Goal: Information Seeking & Learning: Find specific fact

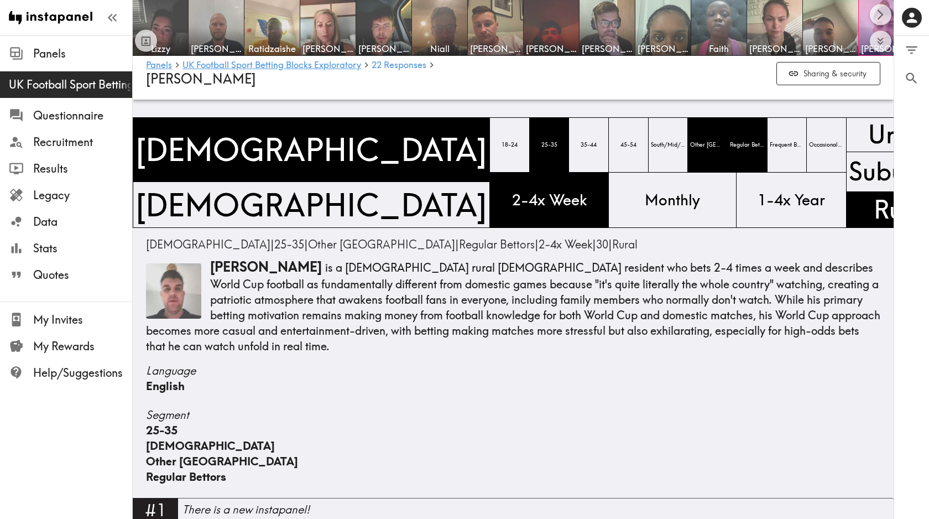
scroll to position [110, 0]
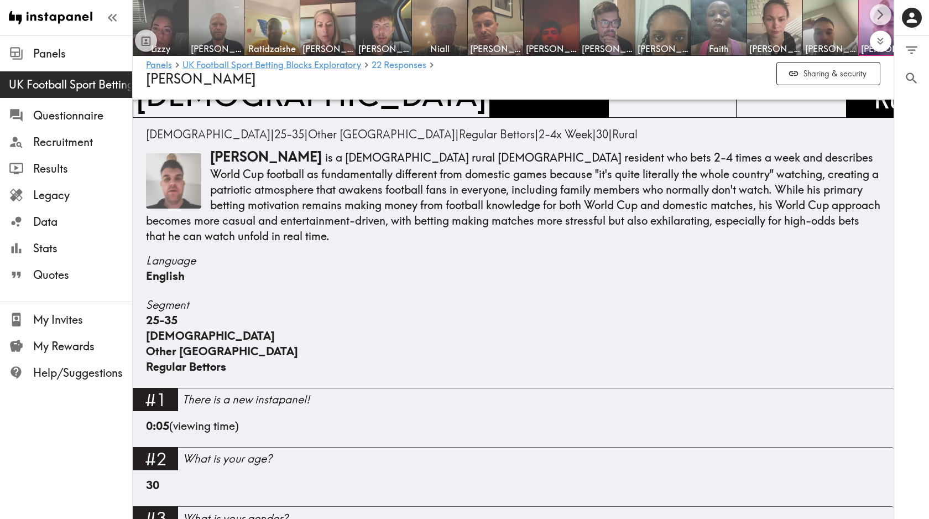
click at [881, 46] on icon "Expand to show all items" at bounding box center [880, 41] width 13 height 13
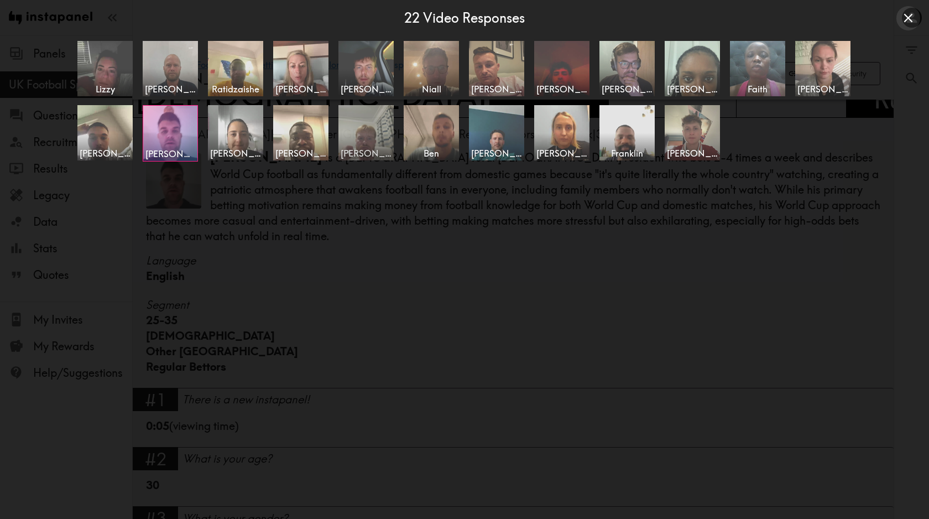
click at [370, 148] on span "[PERSON_NAME]" at bounding box center [366, 153] width 51 height 12
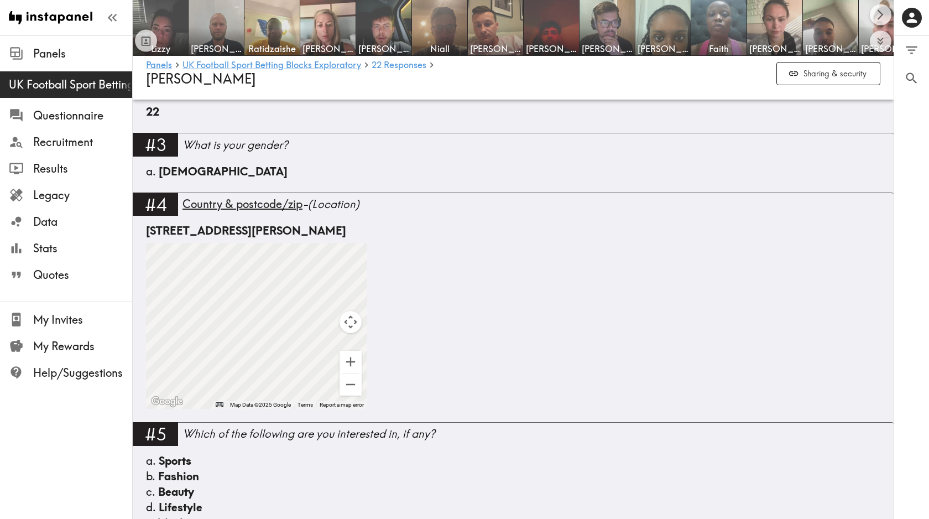
scroll to position [464, 0]
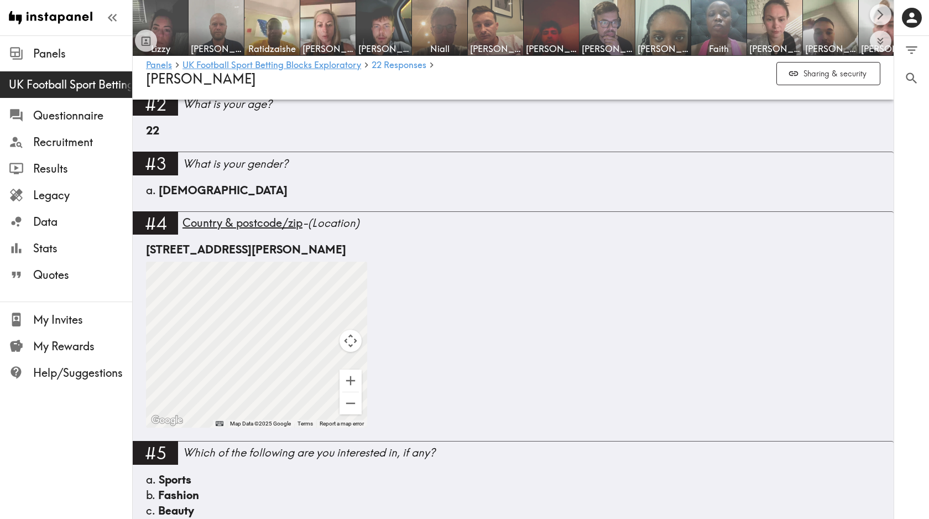
drag, startPoint x: 291, startPoint y: 250, endPoint x: 341, endPoint y: 249, distance: 50.3
click at [341, 249] on div "[STREET_ADDRESS][PERSON_NAME]" at bounding box center [513, 249] width 734 height 15
copy div "NE26 3TN"
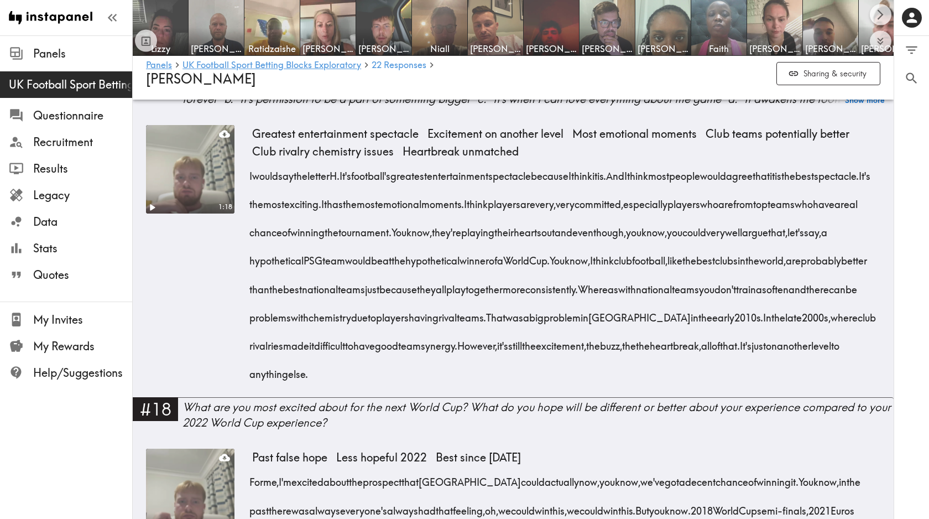
scroll to position [2716, 0]
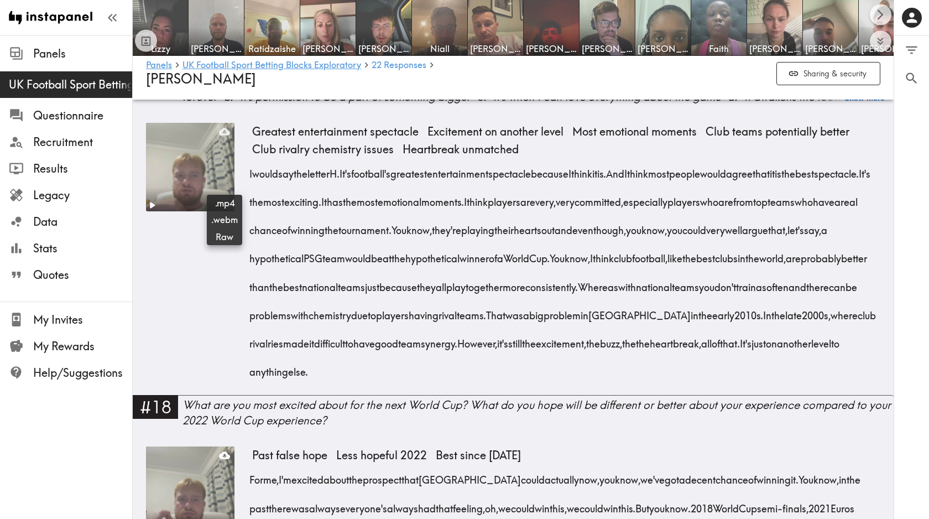
click at [226, 135] on icon at bounding box center [224, 131] width 11 height 7
click at [885, 36] on icon "Expand to show all items" at bounding box center [880, 41] width 13 height 13
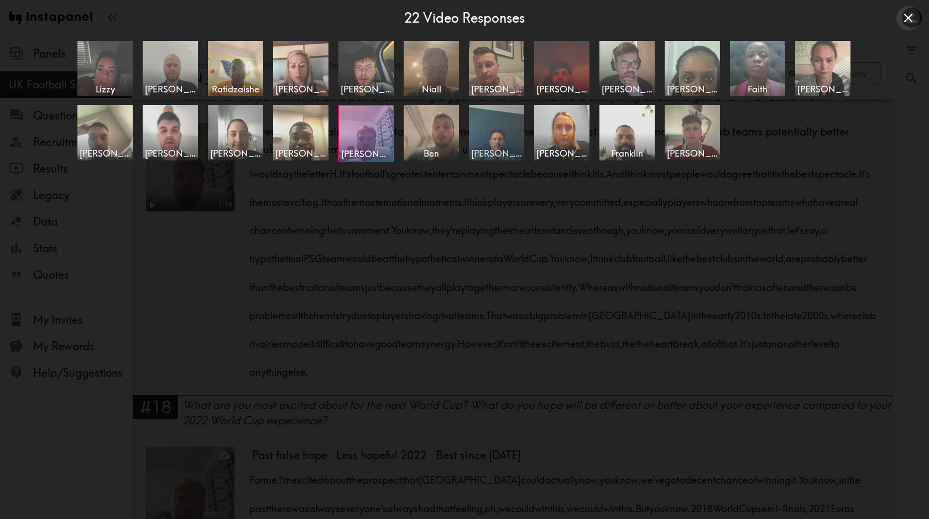
click at [491, 140] on img at bounding box center [497, 132] width 58 height 58
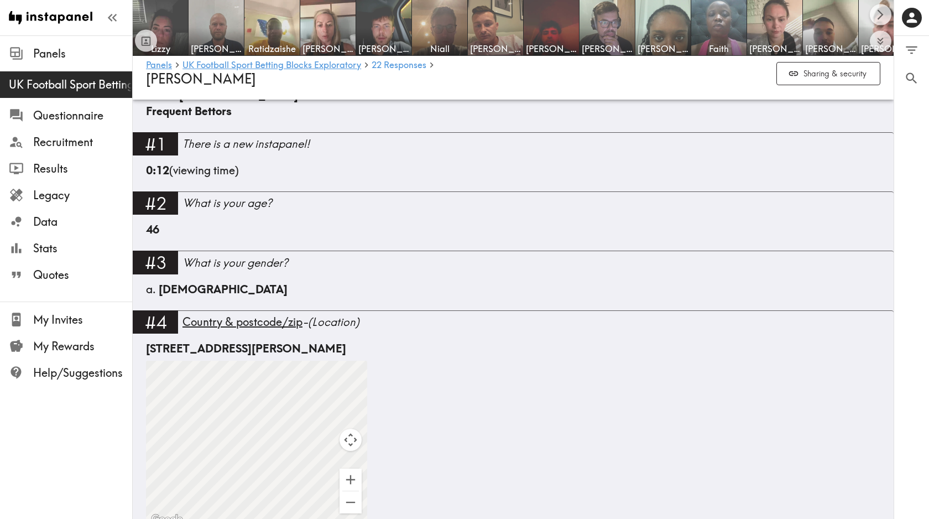
scroll to position [354, 0]
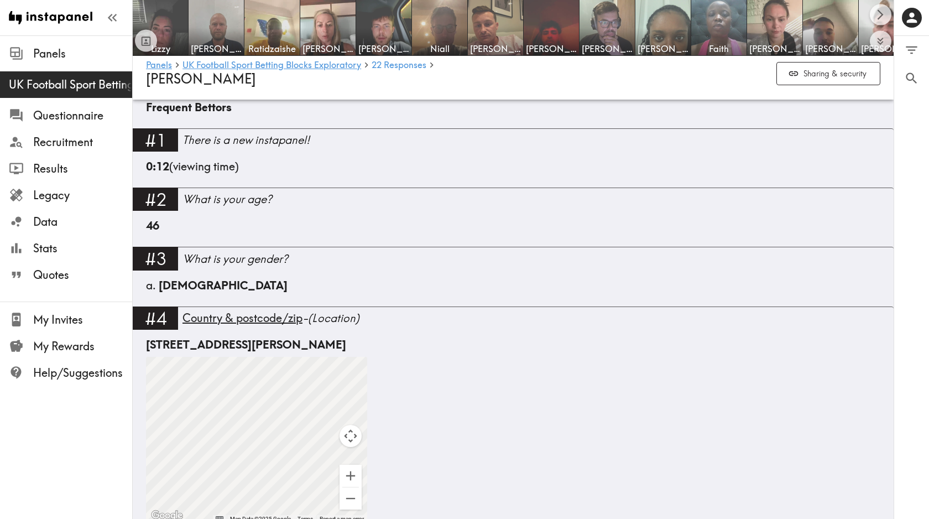
drag, startPoint x: 375, startPoint y: 345, endPoint x: 433, endPoint y: 343, distance: 58.1
click at [433, 343] on div "[STREET_ADDRESS][PERSON_NAME]" at bounding box center [513, 344] width 734 height 15
copy div "MK16 9HH"
click at [878, 40] on icon "Expand to show all items" at bounding box center [880, 41] width 13 height 13
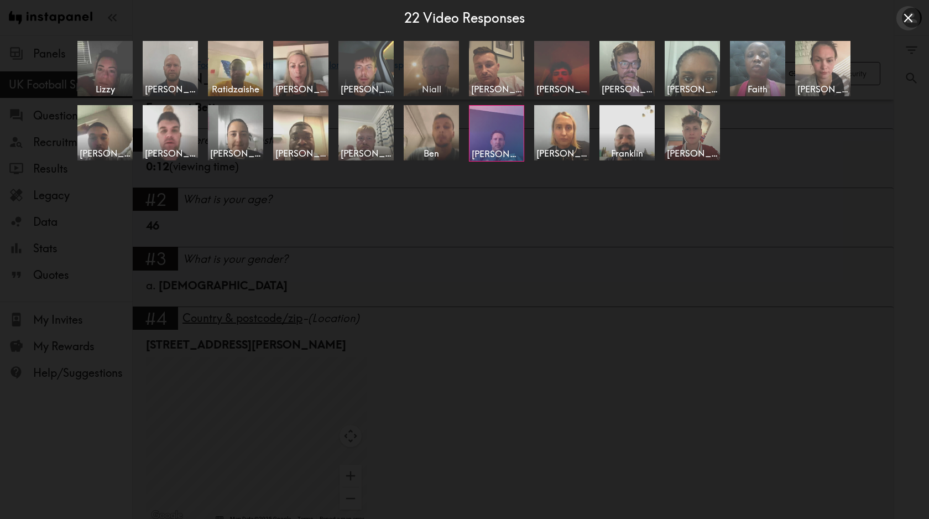
click at [442, 72] on img at bounding box center [432, 68] width 58 height 58
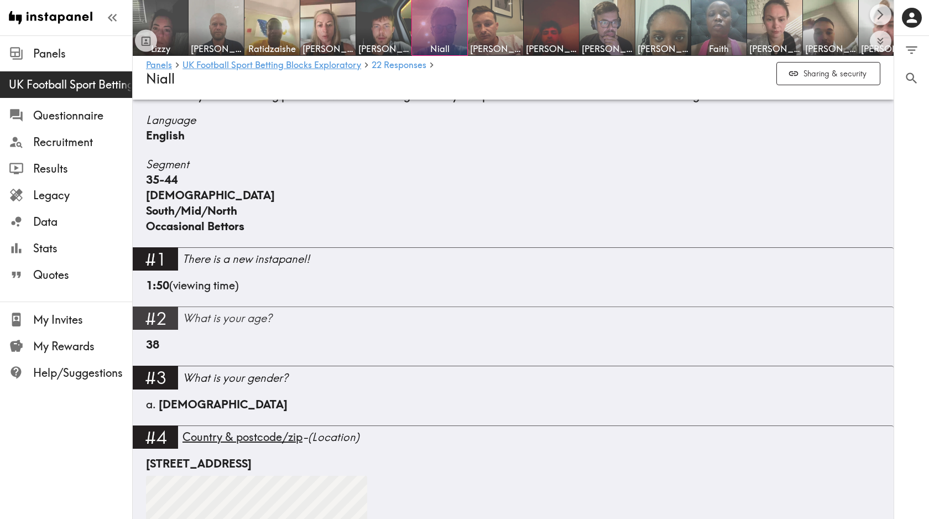
scroll to position [190, 0]
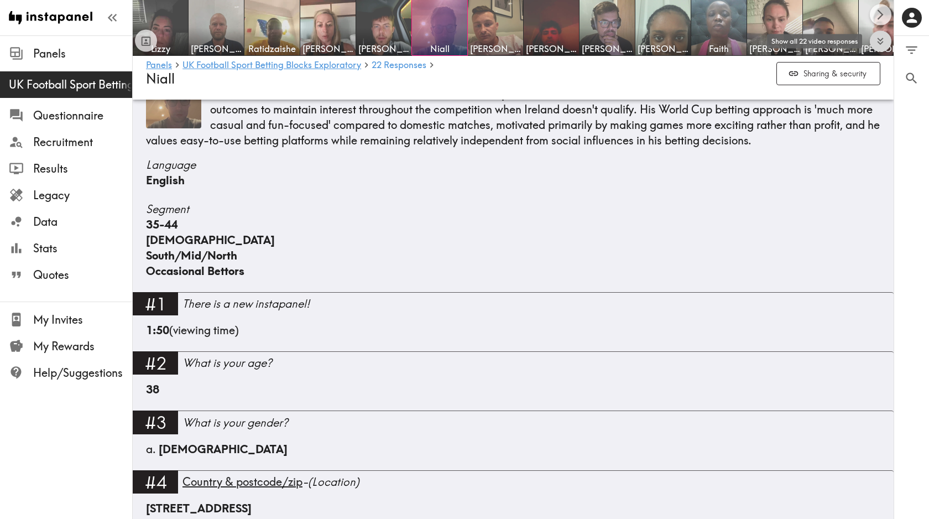
click at [887, 38] on button "Expand to show all items" at bounding box center [881, 41] width 22 height 22
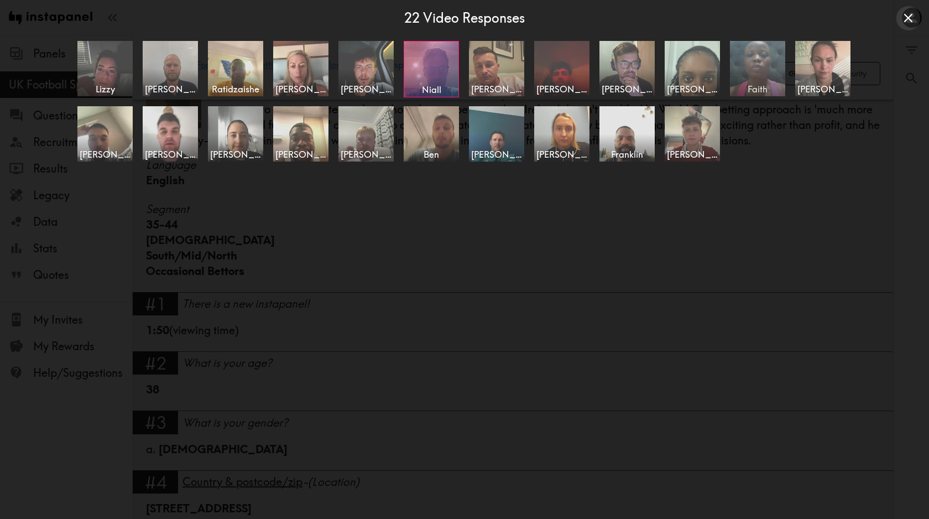
click at [760, 75] on img at bounding box center [758, 68] width 58 height 58
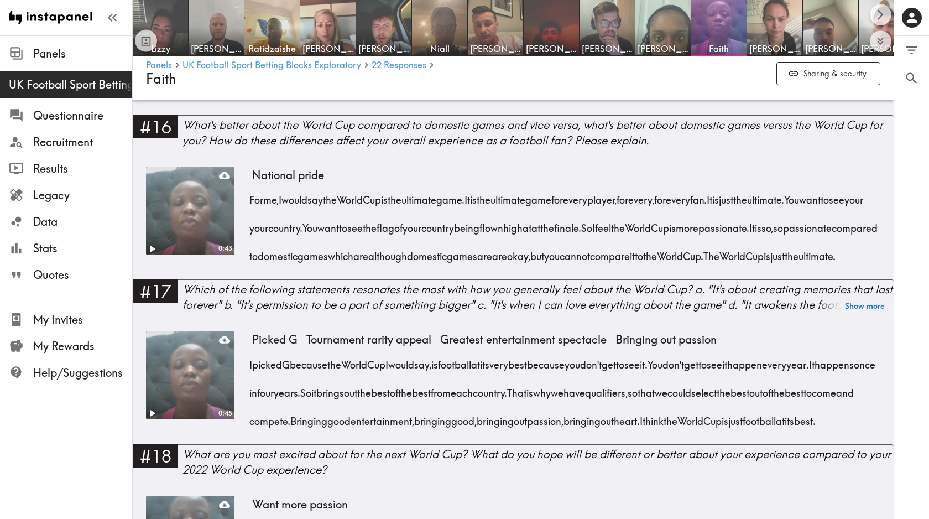
scroll to position [2051, 0]
click at [227, 344] on icon at bounding box center [224, 340] width 11 height 7
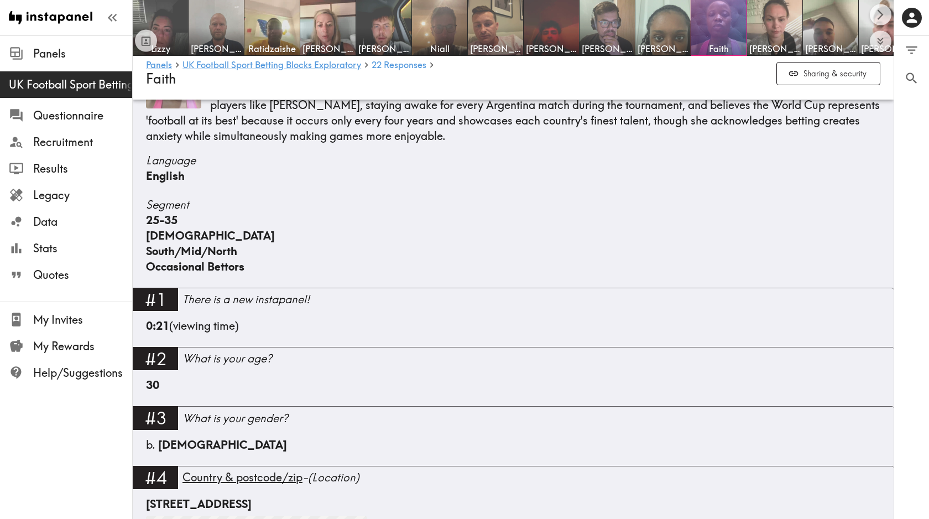
scroll to position [209, 0]
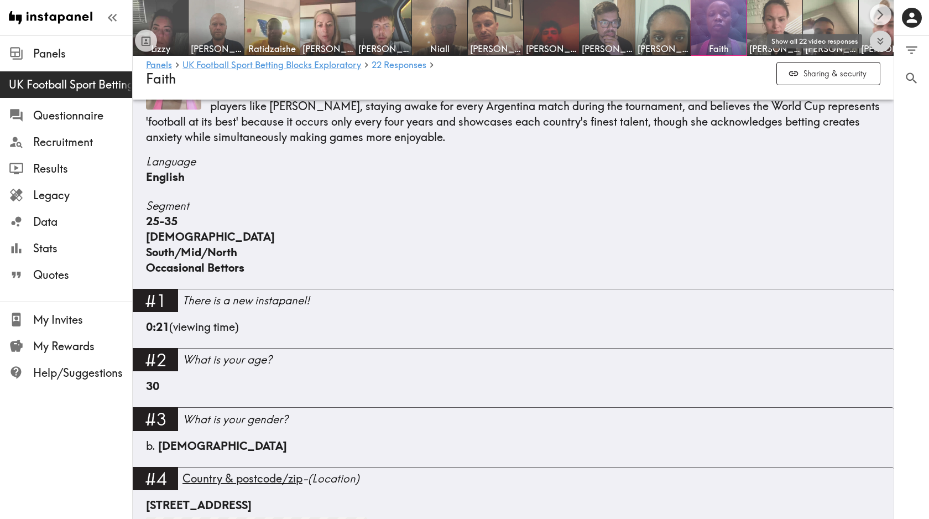
click at [884, 45] on icon "Expand to show all items" at bounding box center [880, 41] width 13 height 13
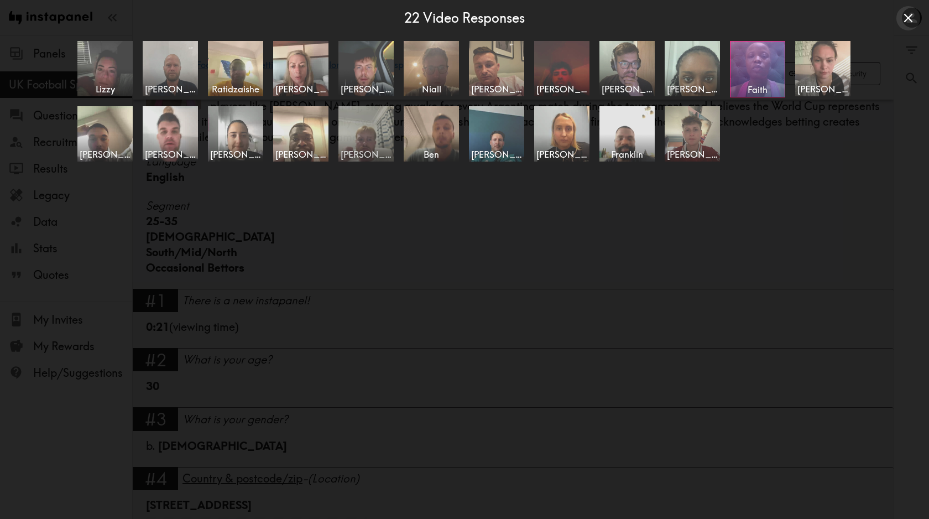
click at [372, 139] on img at bounding box center [366, 133] width 58 height 58
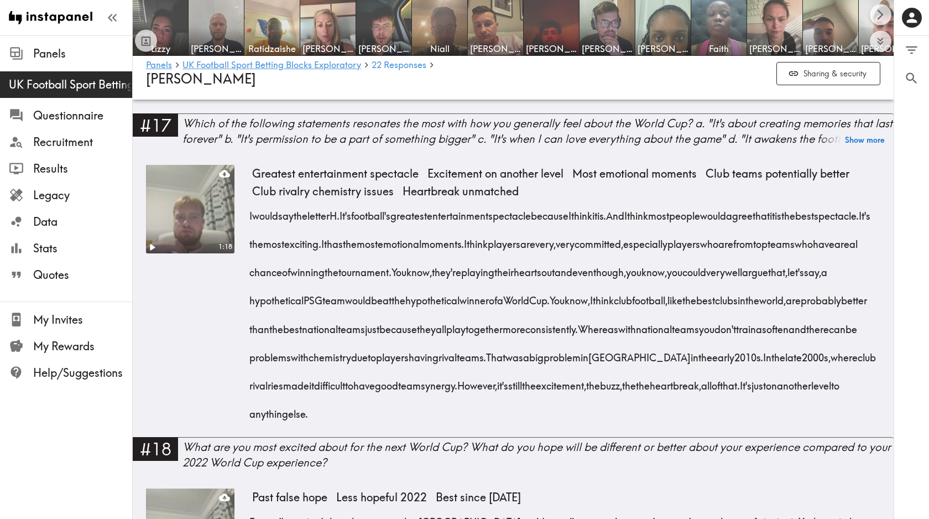
scroll to position [2679, 0]
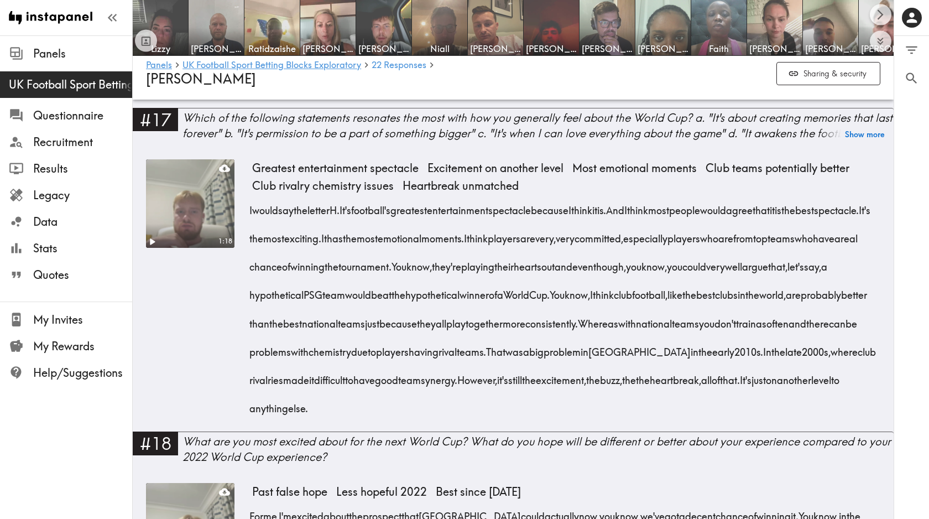
click at [906, 291] on div "0 0 Filter Responses Add matching question Search Question or answer text Quest…" at bounding box center [911, 277] width 35 height 483
click at [880, 45] on icon "Expand to show all items" at bounding box center [880, 41] width 13 height 13
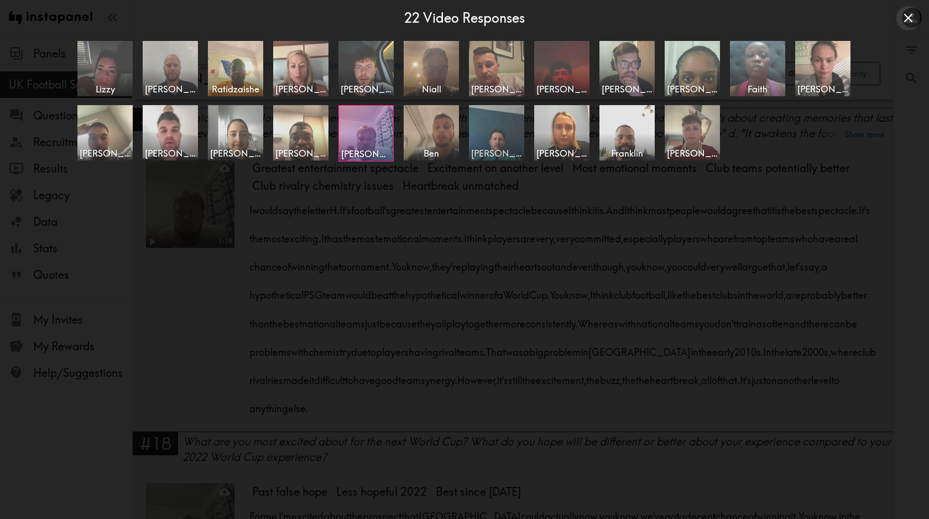
click at [499, 140] on img at bounding box center [497, 132] width 58 height 58
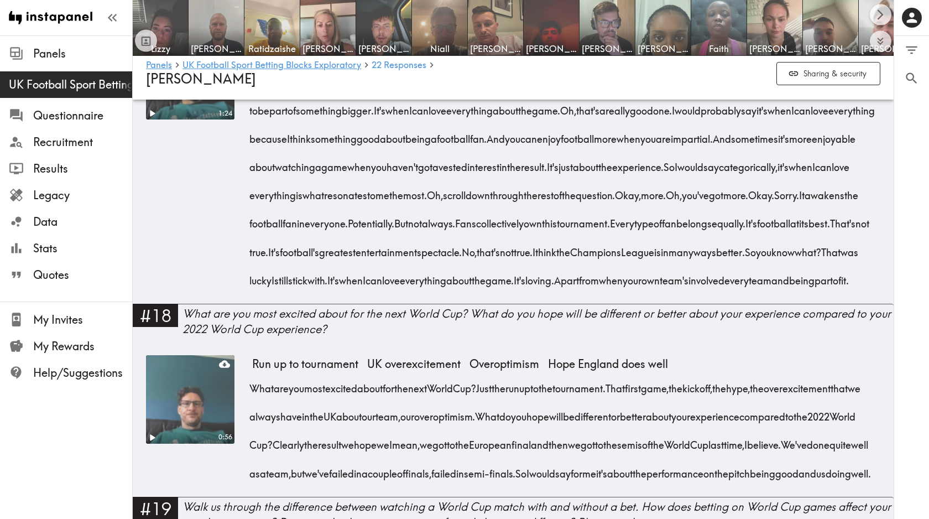
scroll to position [2743, 0]
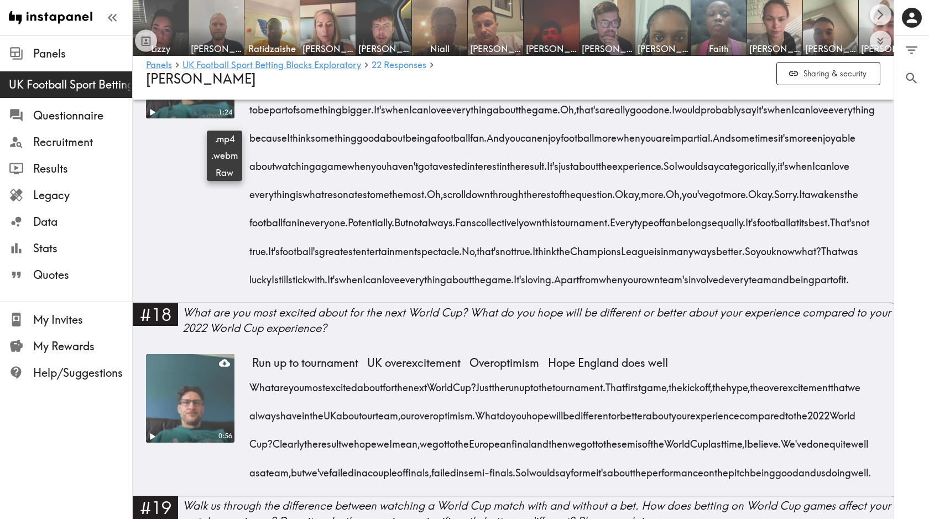
click at [220, 44] on icon at bounding box center [224, 38] width 11 height 11
click at [883, 44] on icon "Expand to show all items" at bounding box center [880, 41] width 13 height 13
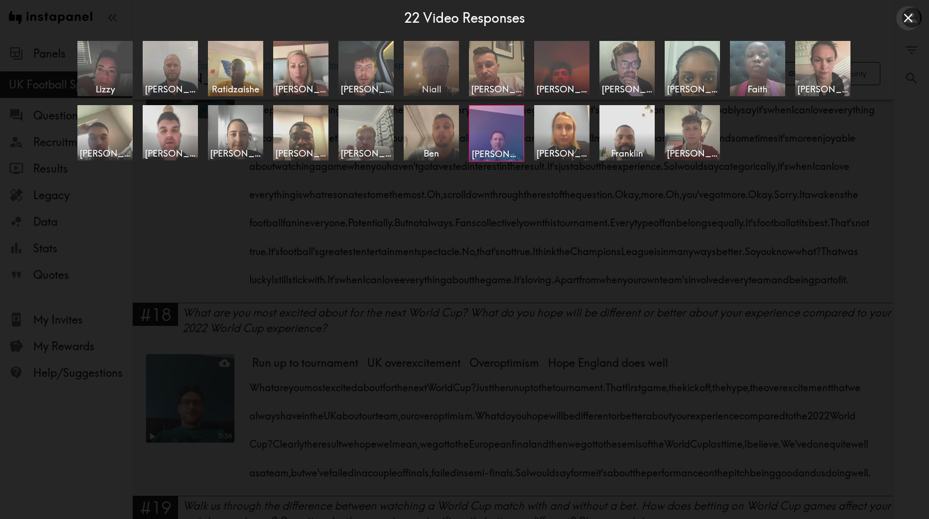
click at [420, 85] on span "Niall" at bounding box center [431, 89] width 51 height 12
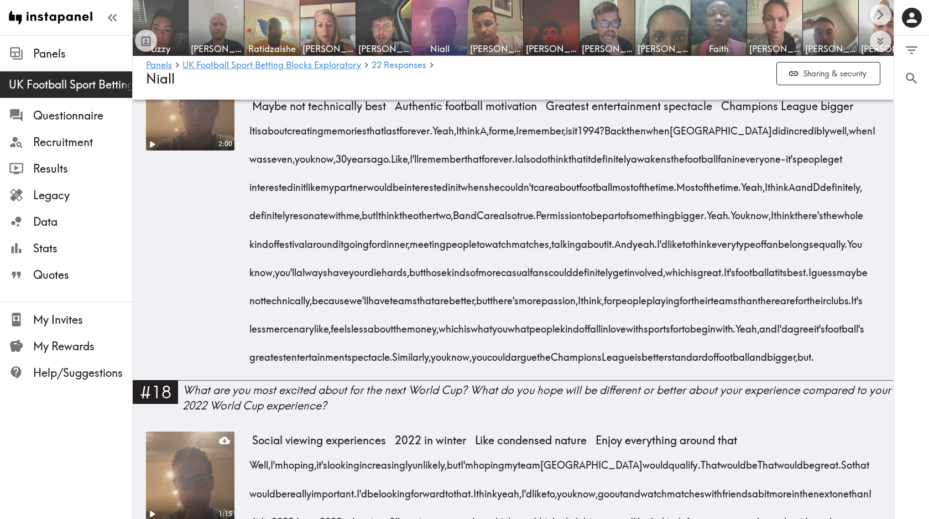
scroll to position [2480, 0]
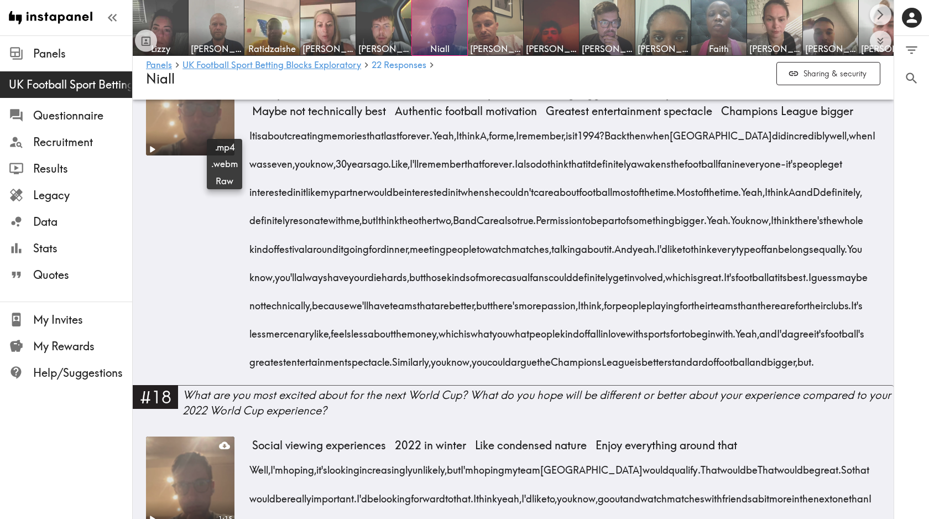
click at [227, 79] on icon at bounding box center [224, 75] width 11 height 7
click at [829, 39] on img at bounding box center [831, 28] width 58 height 58
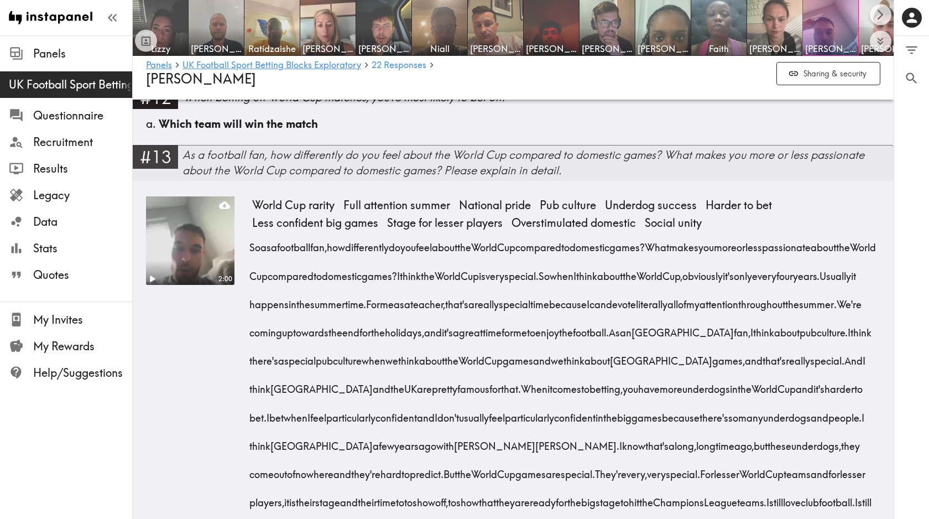
scroll to position [1439, 0]
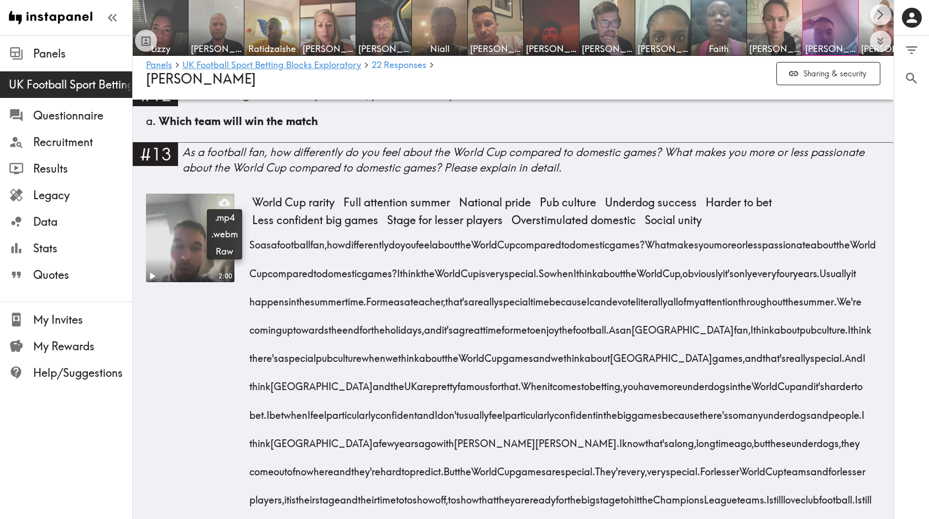
click at [224, 202] on icon at bounding box center [224, 202] width 11 height 11
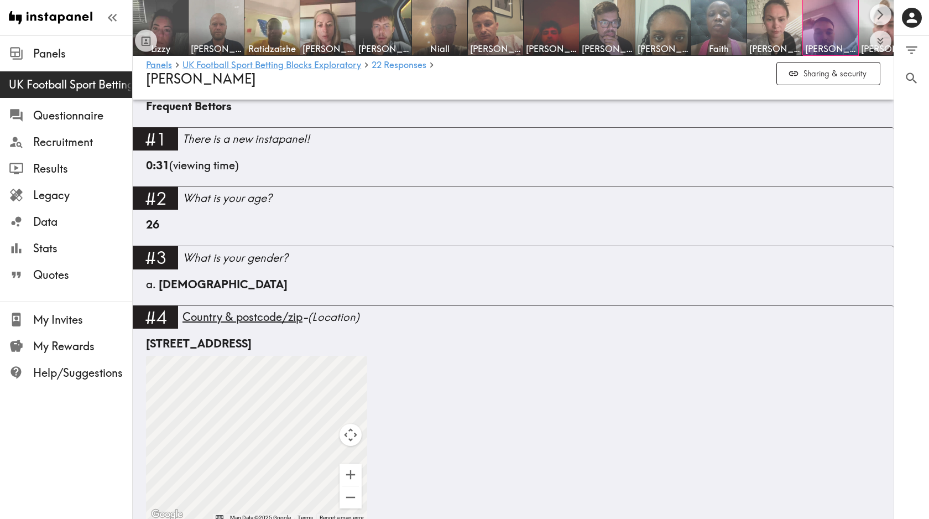
scroll to position [385, 0]
click at [886, 48] on button "Expand to show all items" at bounding box center [881, 41] width 22 height 22
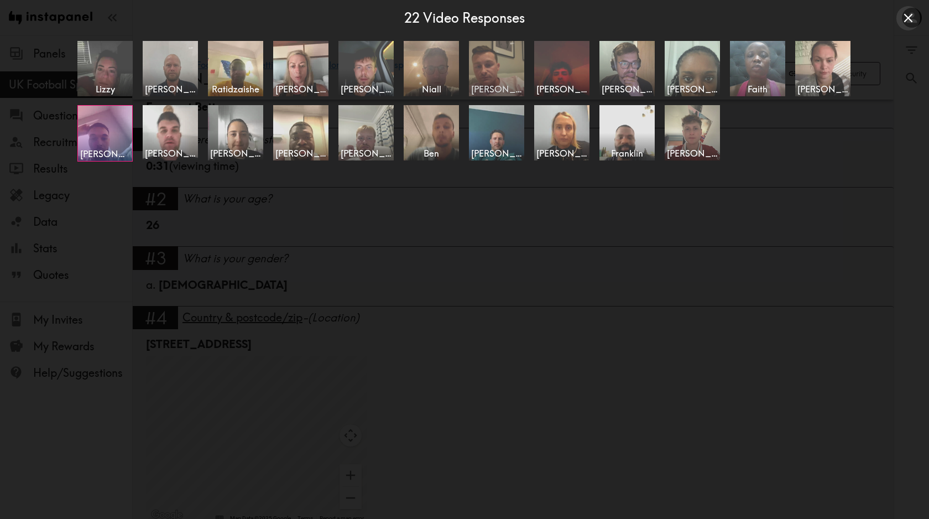
click at [509, 81] on img at bounding box center [497, 68] width 58 height 58
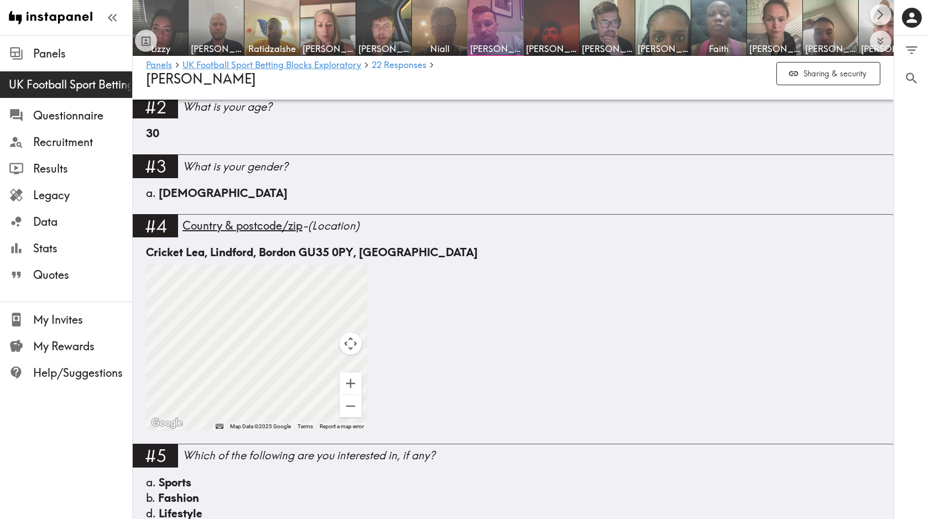
scroll to position [444, 0]
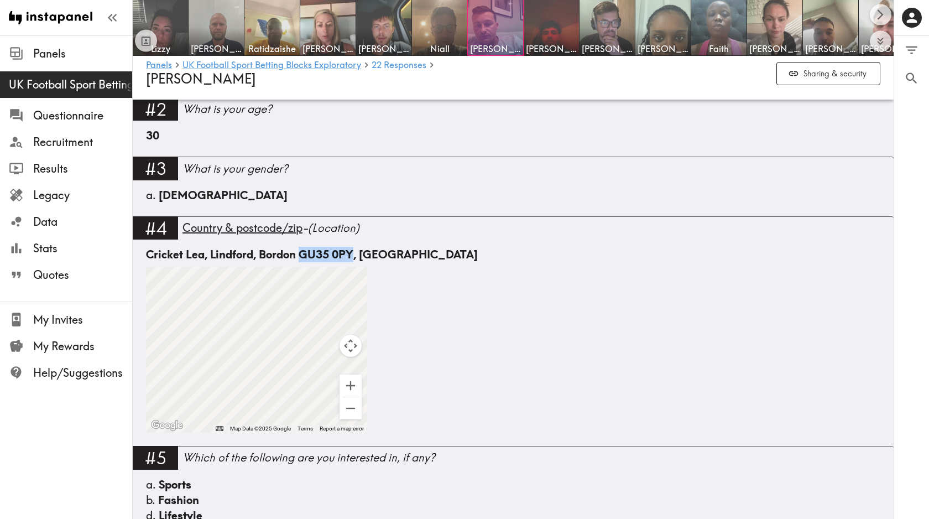
drag, startPoint x: 301, startPoint y: 254, endPoint x: 351, endPoint y: 254, distance: 49.8
click at [351, 254] on div "Cricket Lea, Lindford, Bordon GU35 0PY, [GEOGRAPHIC_DATA]" at bounding box center [513, 254] width 734 height 15
copy div "GU35 0PY"
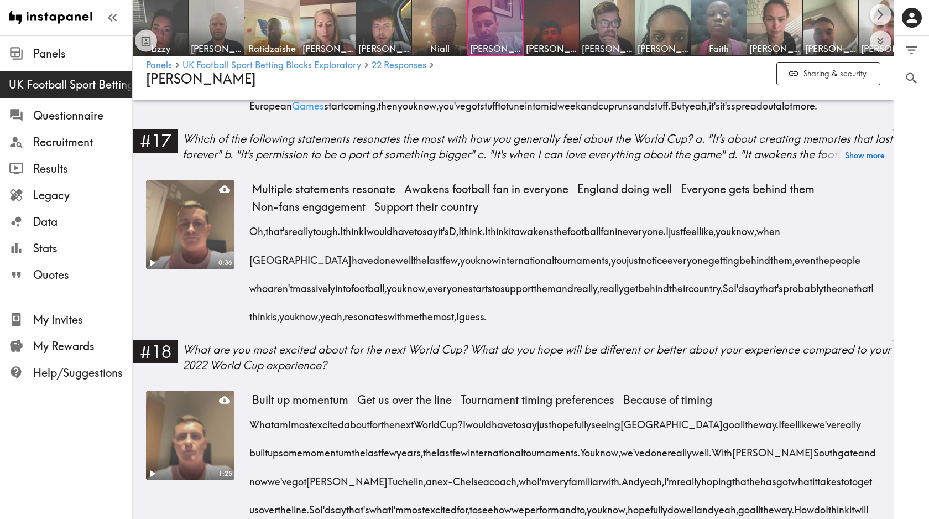
scroll to position [2932, 0]
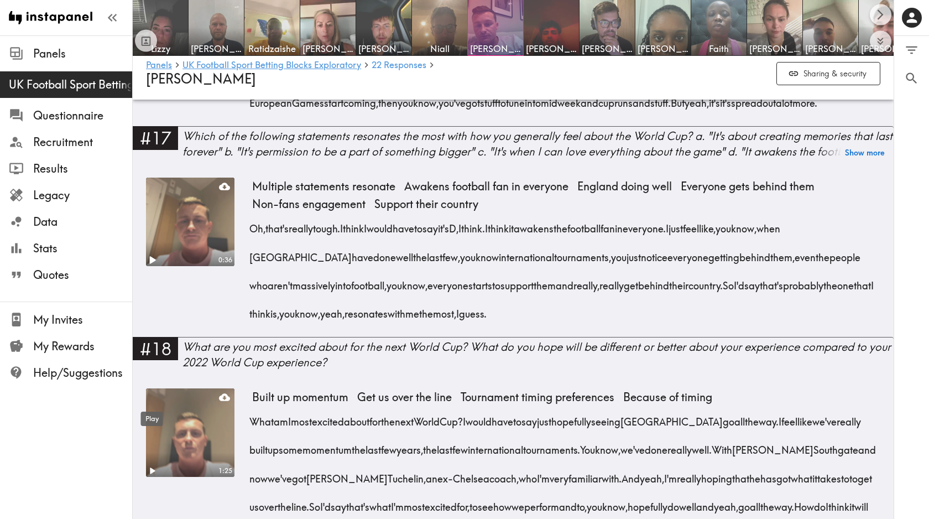
click at [152, 267] on icon "Play" at bounding box center [152, 260] width 14 height 14
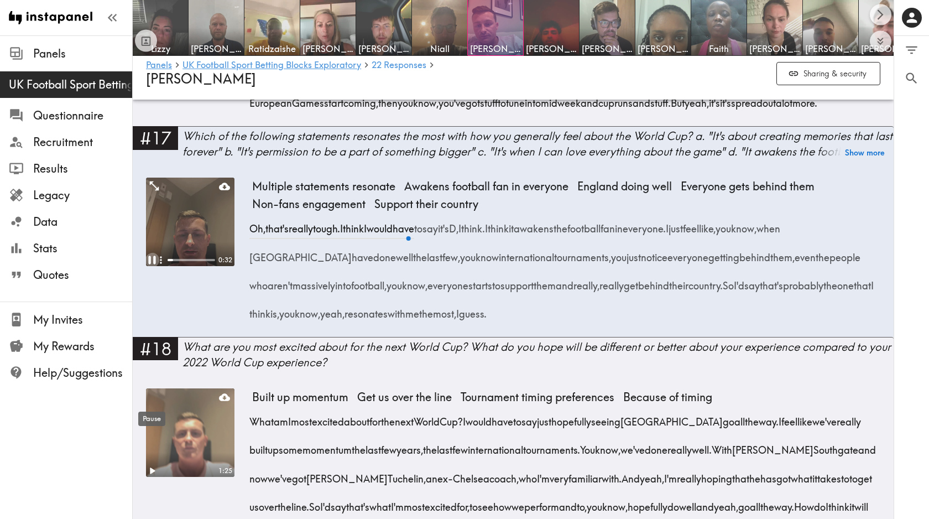
click at [152, 267] on icon "Pause" at bounding box center [152, 260] width 14 height 14
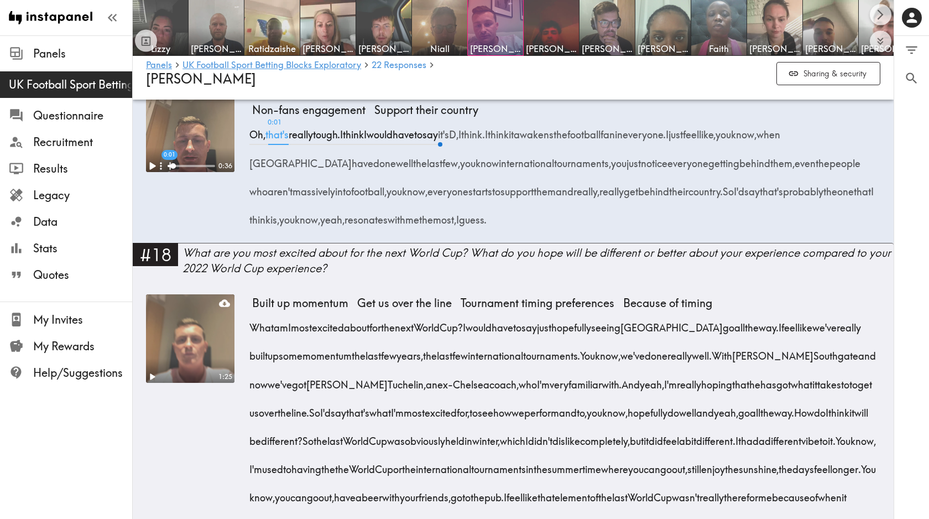
scroll to position [3027, 0]
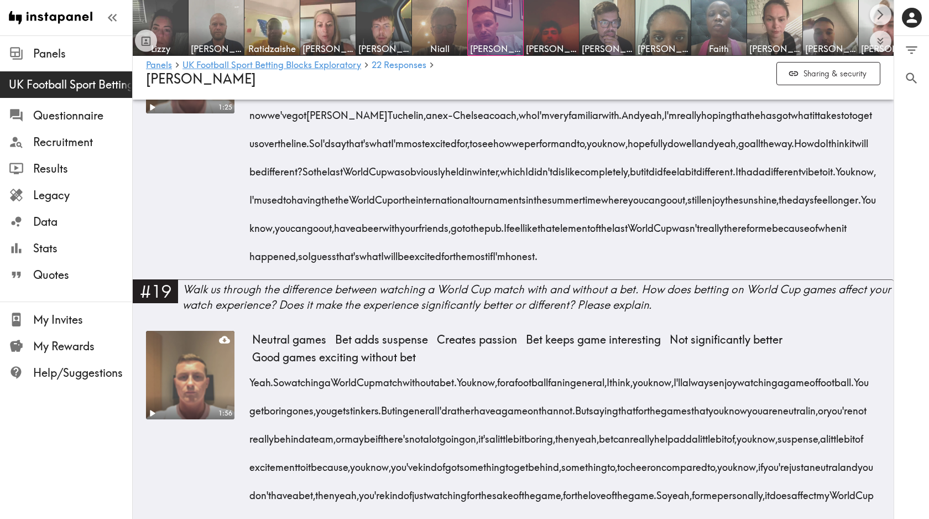
scroll to position [3320, 0]
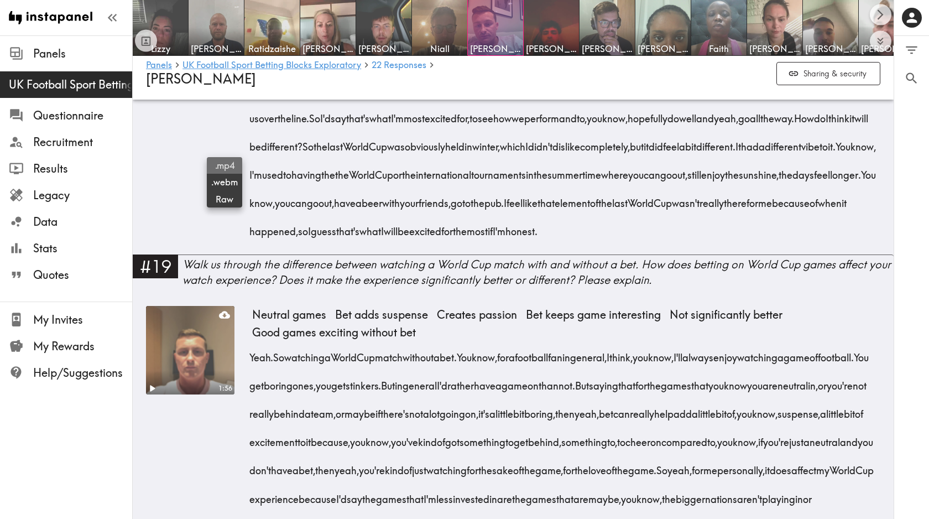
click at [224, 162] on span ".mp4" at bounding box center [224, 165] width 27 height 12
click at [880, 40] on icon "Expand to show all items" at bounding box center [880, 40] width 6 height 4
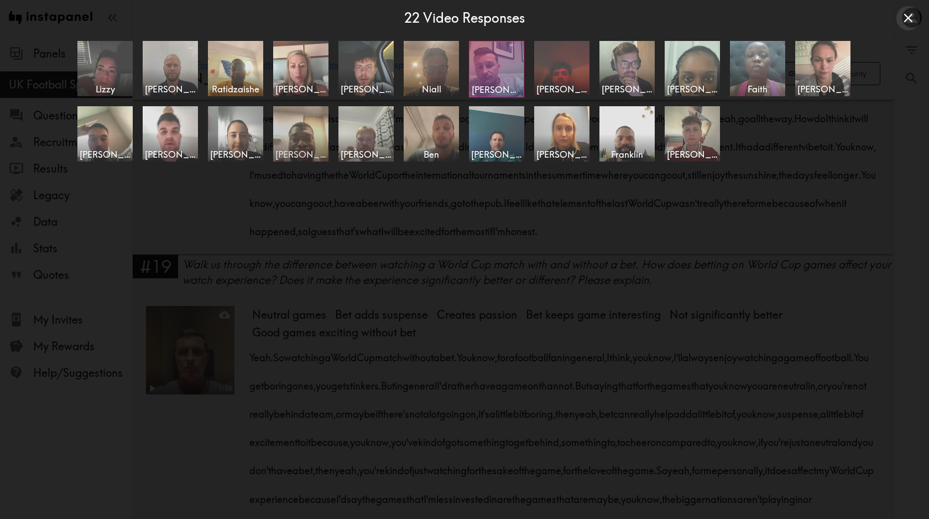
click at [308, 147] on img at bounding box center [301, 133] width 58 height 58
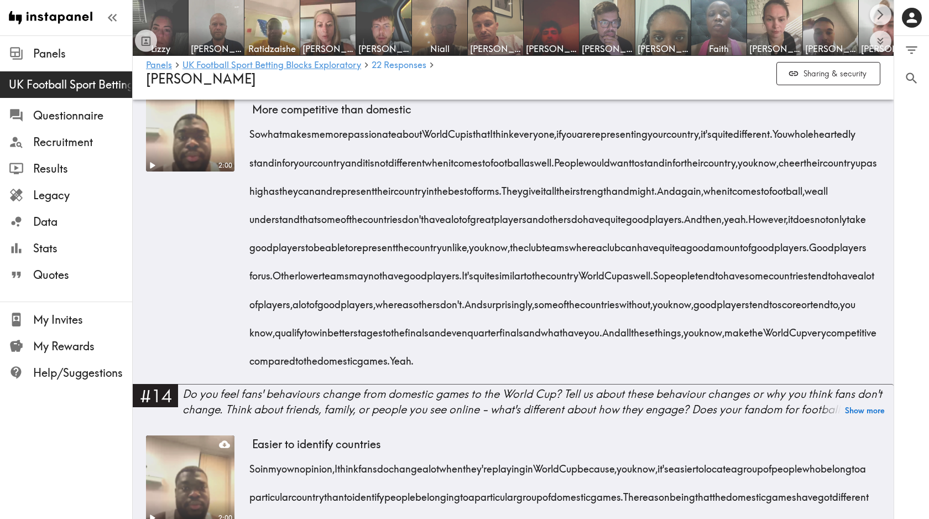
scroll to position [1581, 0]
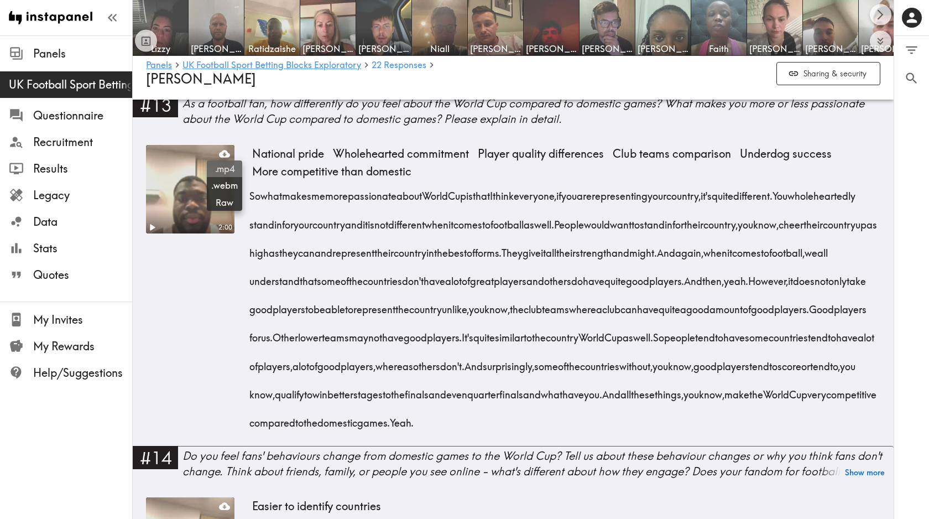
click at [224, 168] on span ".mp4" at bounding box center [224, 169] width 27 height 12
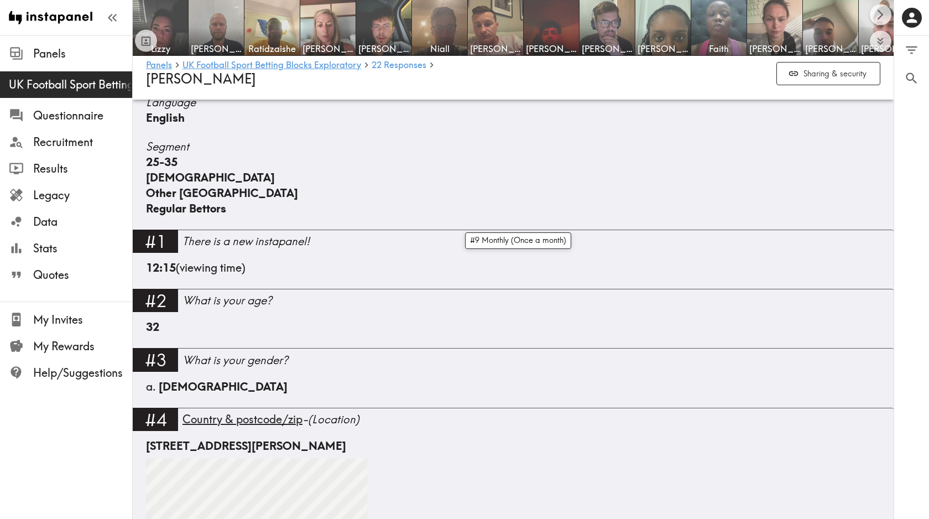
scroll to position [253, 0]
drag, startPoint x: 310, startPoint y: 445, endPoint x: 352, endPoint y: 444, distance: 42.0
click at [352, 444] on div "[STREET_ADDRESS][PERSON_NAME]" at bounding box center [513, 445] width 734 height 15
copy div "TF7 4AZ"
click at [882, 40] on icon "Expand to show all items" at bounding box center [880, 41] width 13 height 13
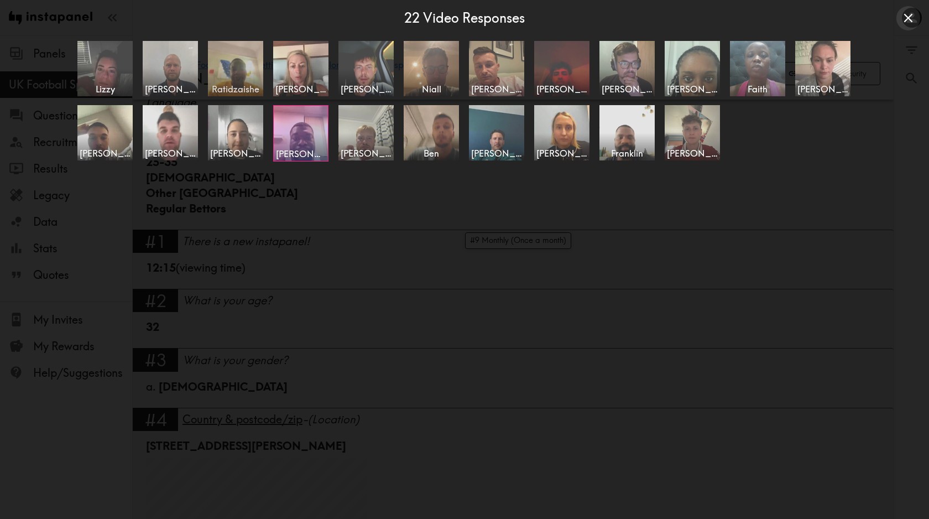
click at [223, 56] on img at bounding box center [236, 68] width 58 height 58
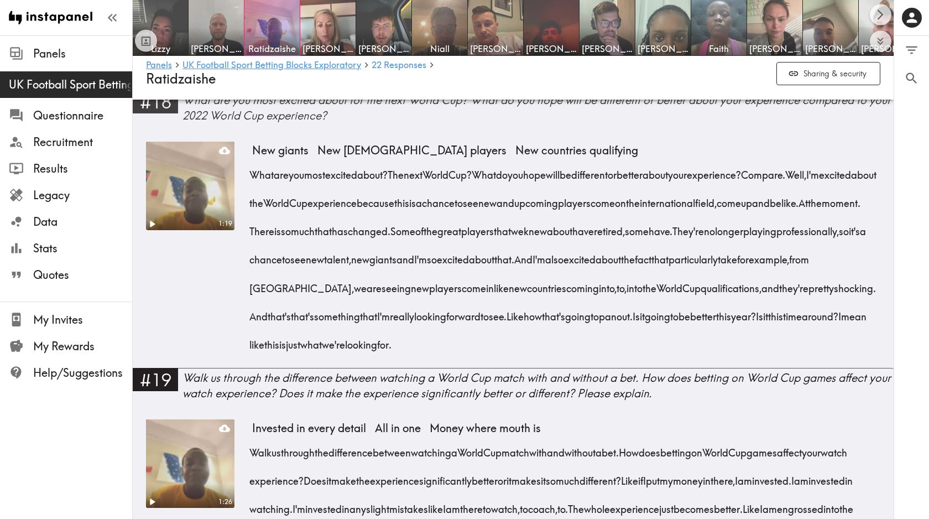
scroll to position [3017, 0]
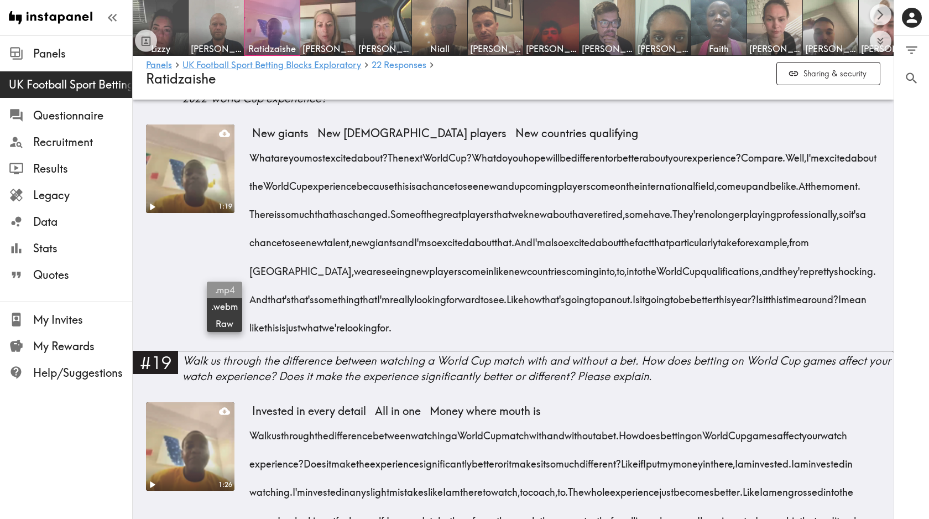
click at [223, 288] on span ".mp4" at bounding box center [224, 290] width 27 height 12
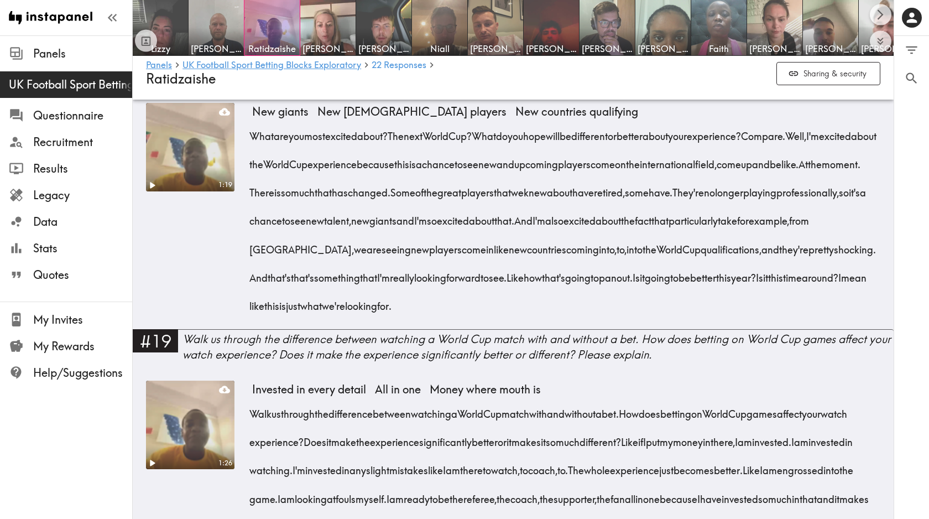
scroll to position [3042, 0]
